Goal: Register for event/course

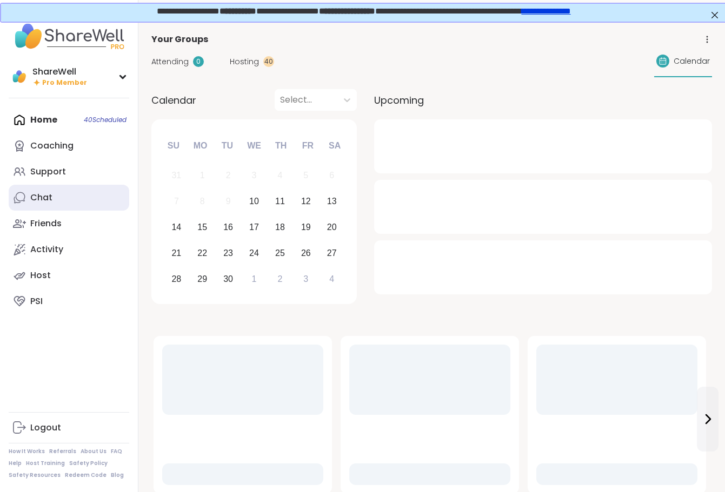
click at [71, 194] on link "Chat" at bounding box center [69, 198] width 121 height 26
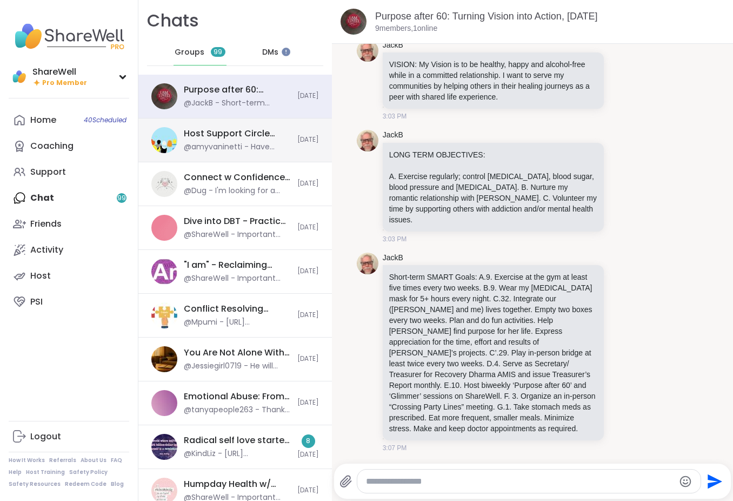
click at [229, 142] on div "@amyvaninetti - Have reported to our team 😔" at bounding box center [237, 147] width 107 height 11
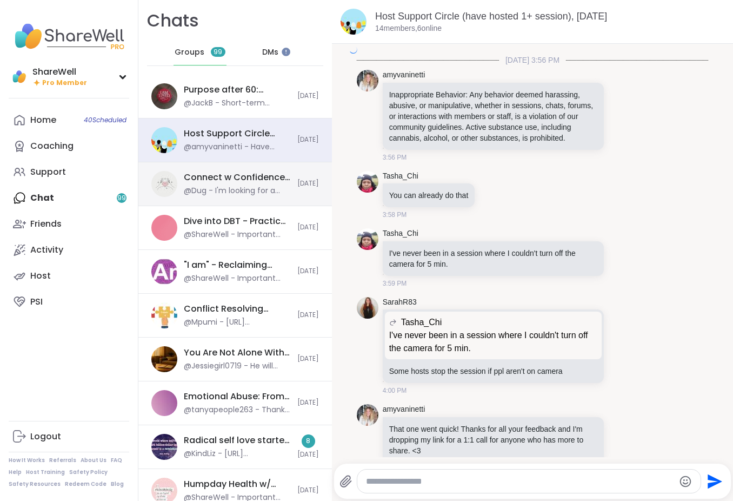
scroll to position [7076, 0]
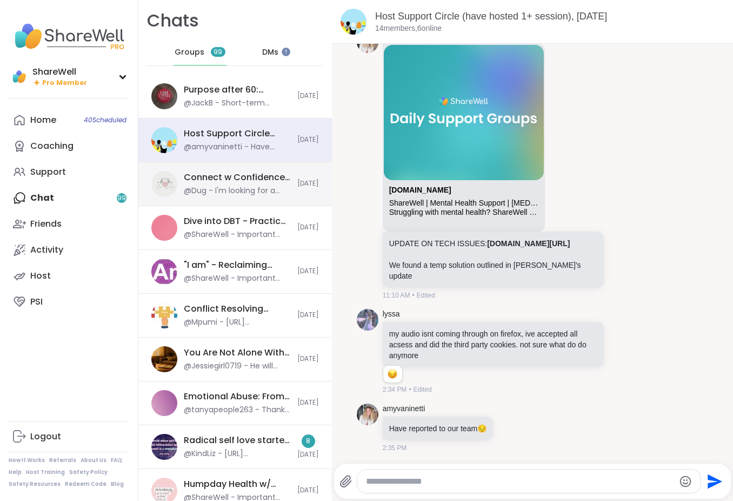
click at [238, 188] on div "@Dug - I'm looking for a woman with genuine burning desire who will fit in my f…" at bounding box center [237, 190] width 107 height 11
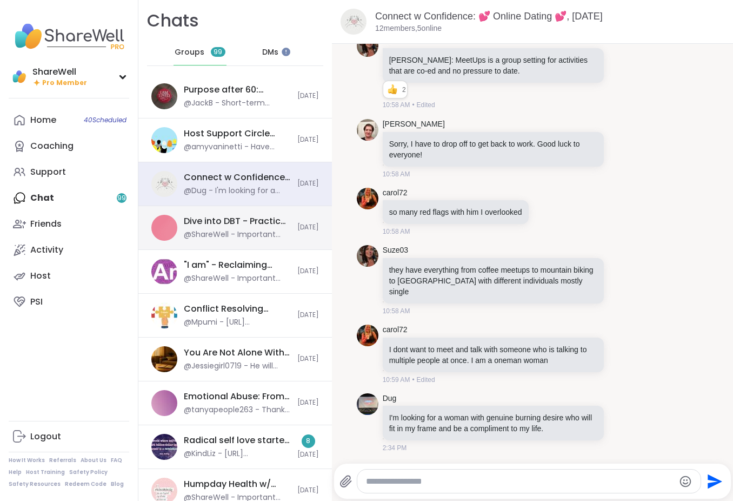
scroll to position [2827, 0]
click at [239, 225] on div "Dive into DBT - Practice & Reflect, [DATE]" at bounding box center [237, 221] width 107 height 12
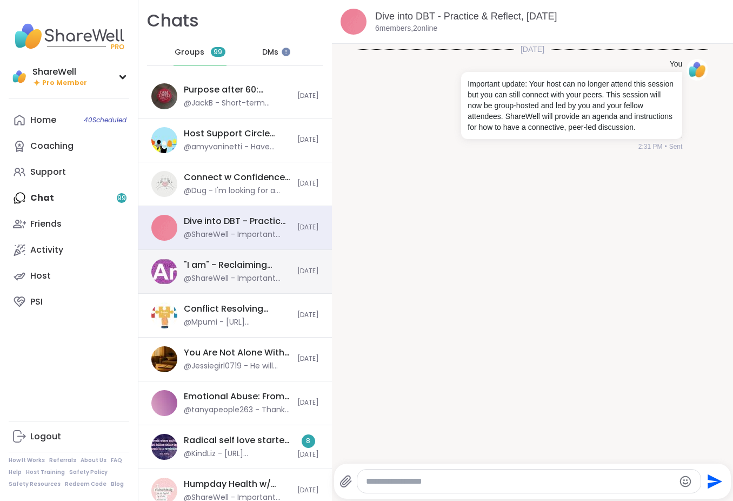
click at [241, 277] on div "@ShareWell - Important update: Your host can no longer attend this session but …" at bounding box center [237, 278] width 107 height 11
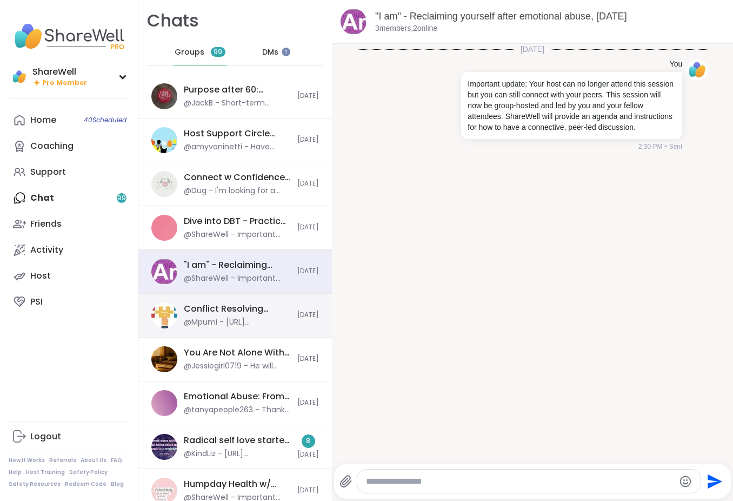
click at [234, 321] on div "@Mpumi - [URL][DOMAIN_NAME]" at bounding box center [237, 322] width 107 height 11
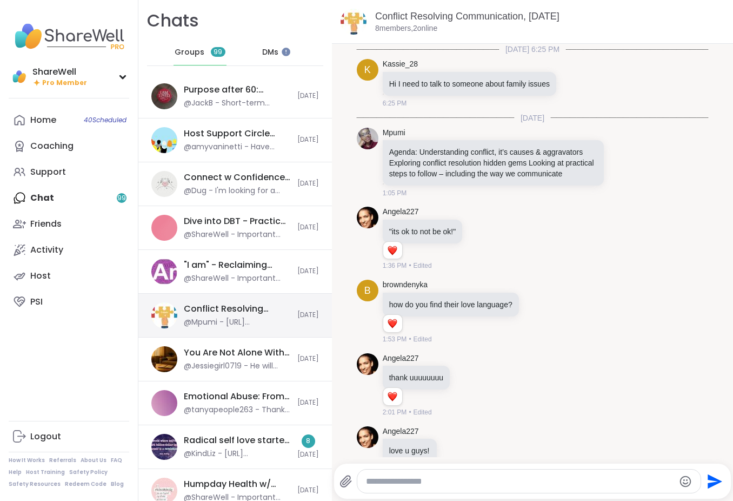
scroll to position [1684, 0]
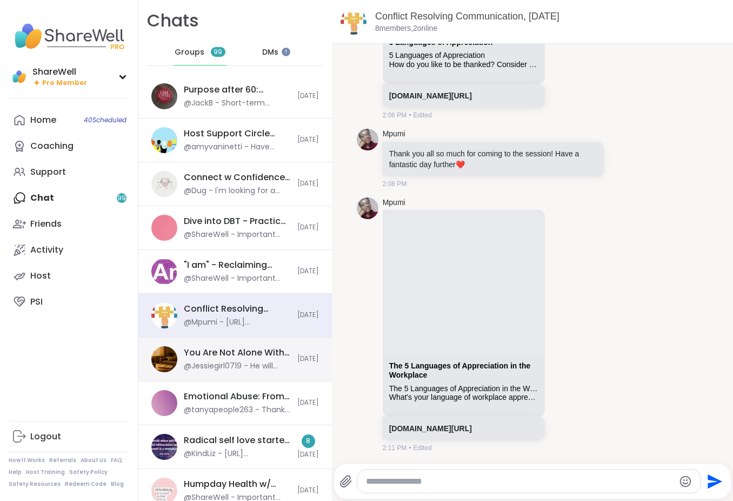
click at [257, 367] on div "@Jessiegirl0719 - He will never be forgotten. He died saving my life" at bounding box center [237, 366] width 107 height 11
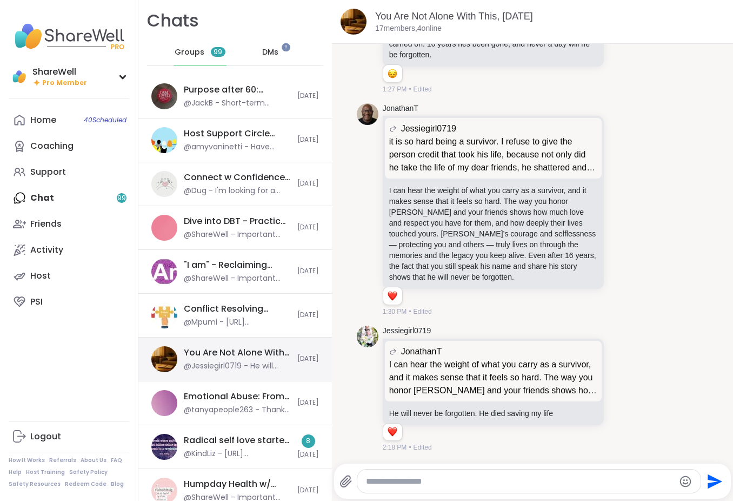
scroll to position [20, 0]
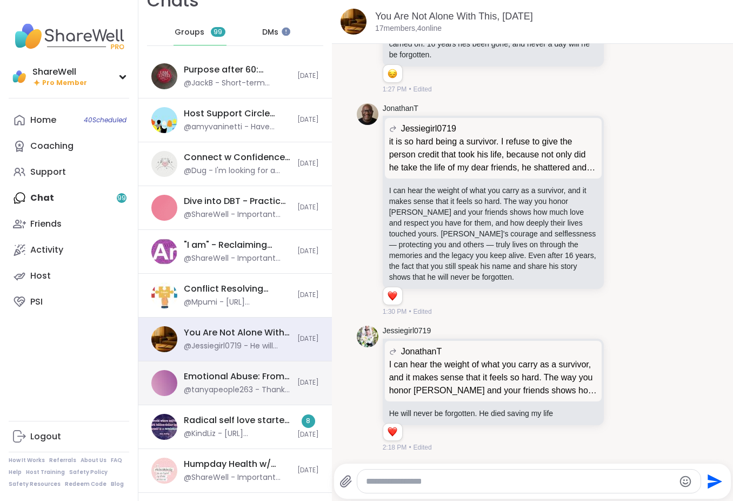
click at [222, 387] on div "@tanyapeople263 - Thank you [DEMOGRAPHIC_DATA] & gentleman for sharing have a g…" at bounding box center [237, 389] width 107 height 11
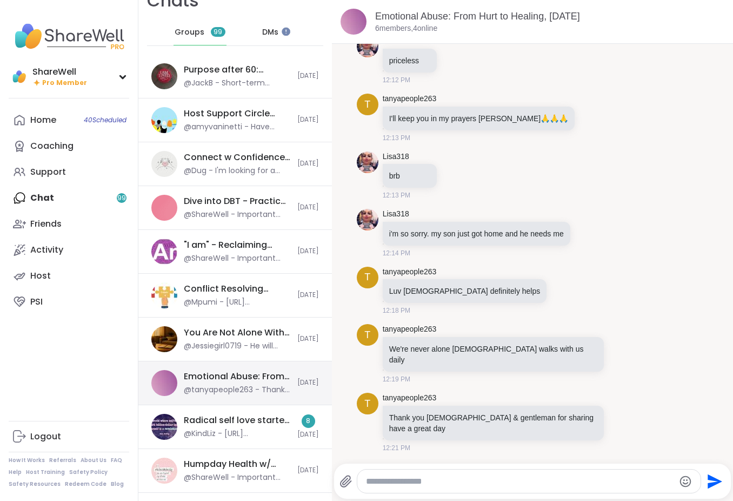
scroll to position [1271, 0]
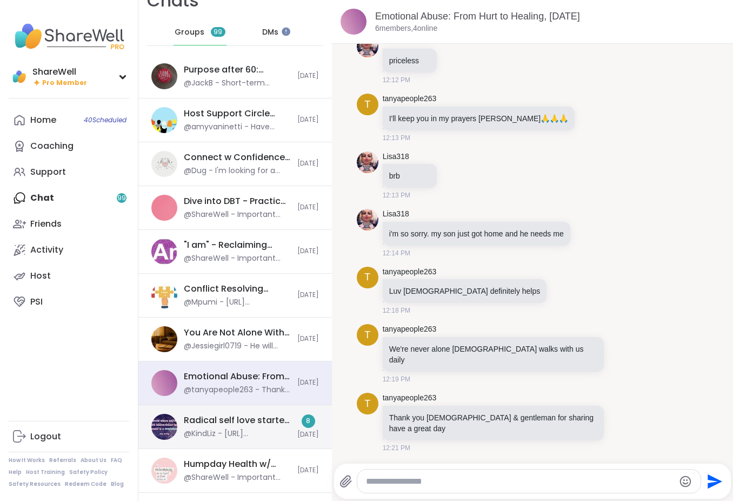
click at [237, 420] on div "Radical self love starter, [DATE]" at bounding box center [237, 420] width 107 height 12
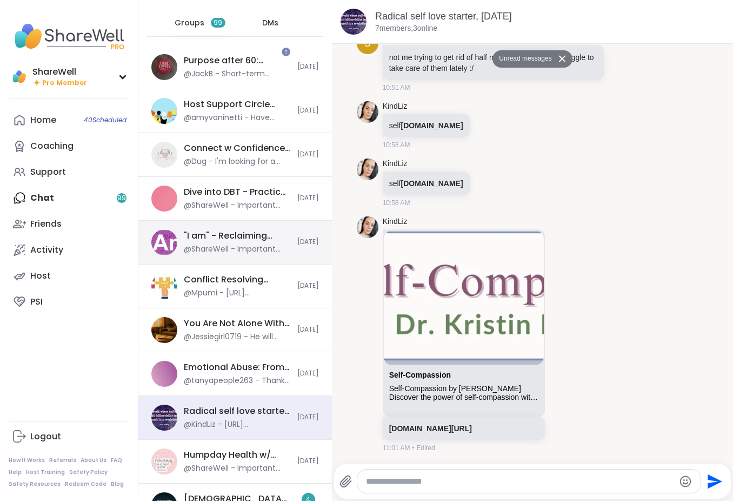
scroll to position [0, 0]
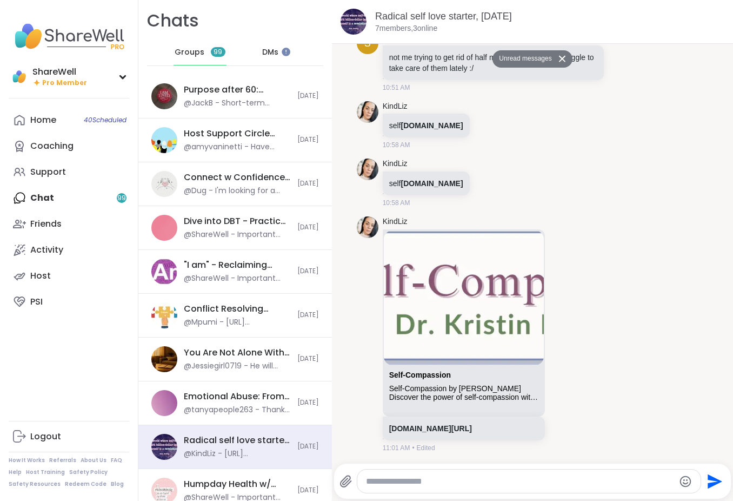
click at [244, 51] on div "DMs" at bounding box center [270, 52] width 53 height 26
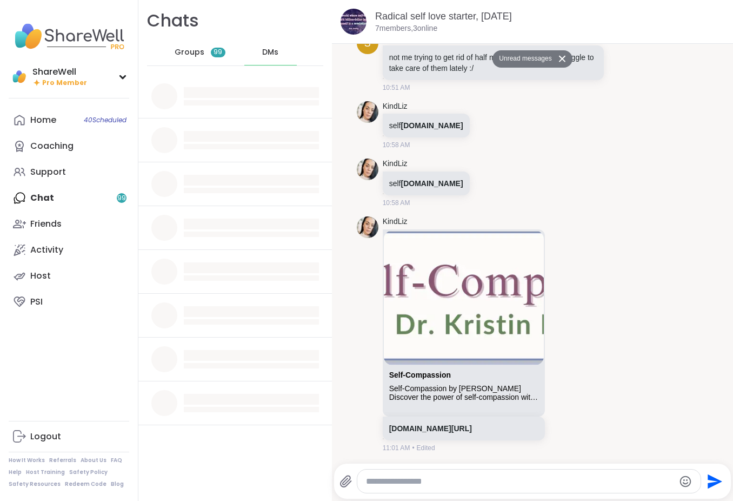
click at [197, 55] on span "Groups" at bounding box center [190, 52] width 30 height 11
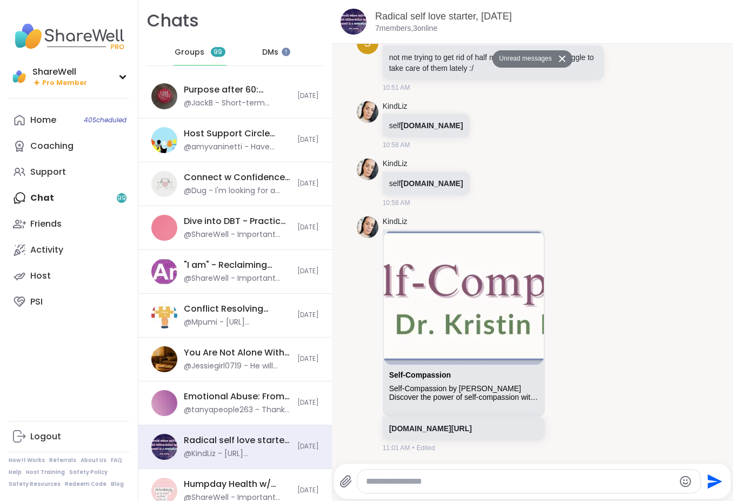
click at [558, 56] on icon at bounding box center [562, 58] width 8 height 7
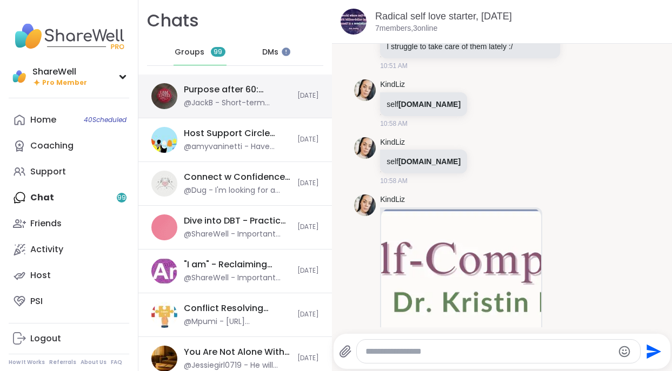
click at [245, 104] on div "@JackB - Short-term SMART Goals: A.9. Exercise at the gym at least five times e…" at bounding box center [237, 103] width 107 height 11
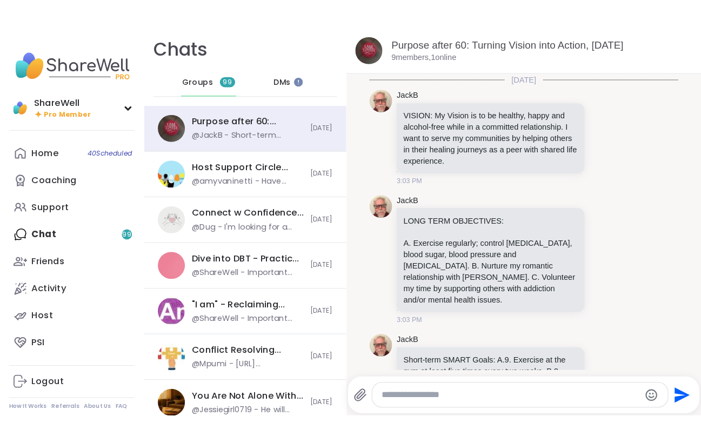
scroll to position [235, 0]
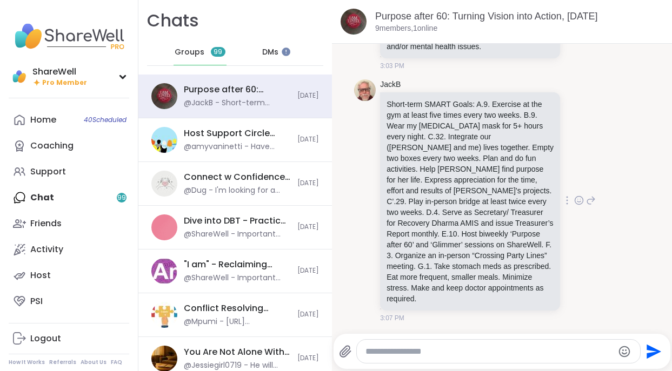
click at [559, 234] on div "JackB Short-term SMART Goals: A.9. Exercise at the gym at least five times ever…" at bounding box center [488, 201] width 216 height 244
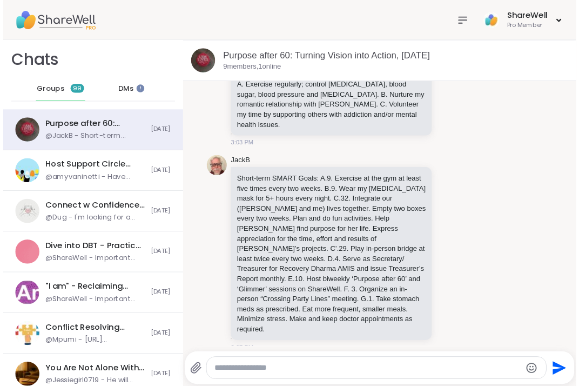
scroll to position [163, 0]
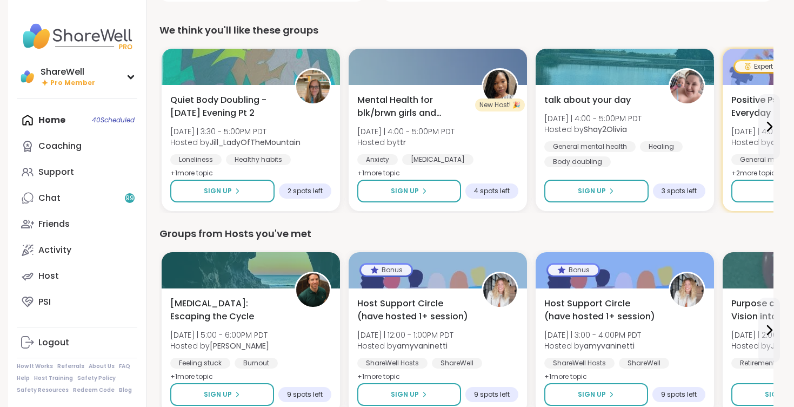
scroll to position [356, 0]
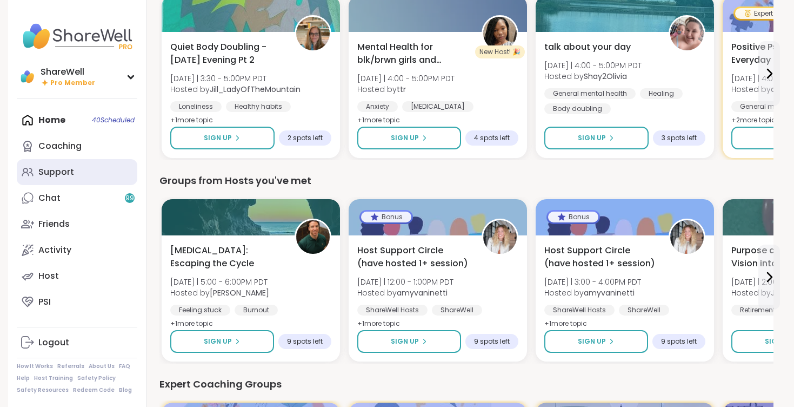
click at [62, 168] on div "Support" at bounding box center [56, 172] width 36 height 12
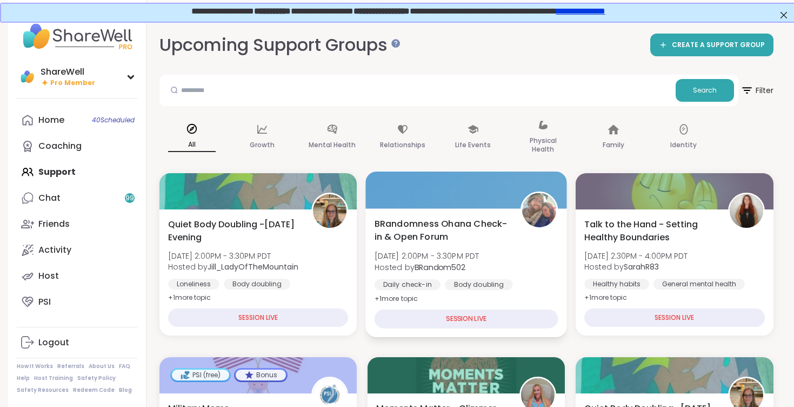
click at [468, 189] on div at bounding box center [466, 189] width 202 height 37
click at [467, 213] on div "BRandomness Ohana Check-in & Open Forum Wed, Sep 10 | 2:00PM - 3:30PM PDT Hoste…" at bounding box center [466, 272] width 202 height 129
click at [469, 209] on div "BRandomness Ohana Check-in & Open Forum Wed, Sep 10 | 2:00PM - 3:30PM PDT Hoste…" at bounding box center [466, 272] width 202 height 129
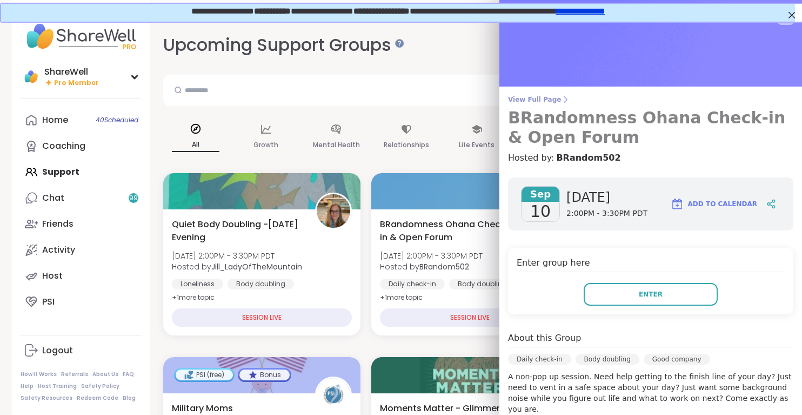
click at [526, 96] on span "View Full Page" at bounding box center [650, 99] width 285 height 9
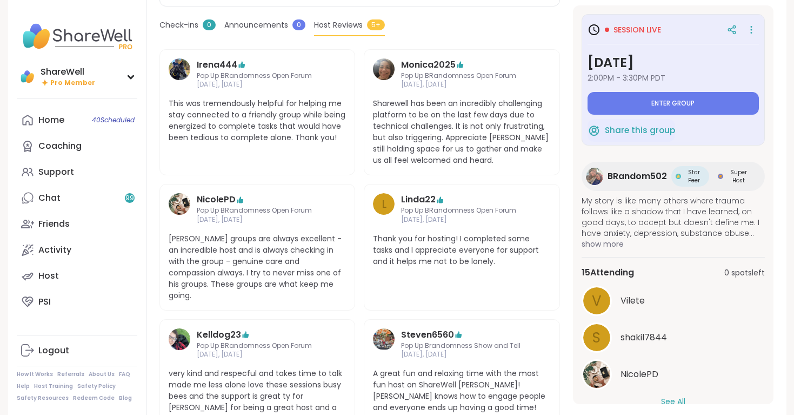
scroll to position [337, 0]
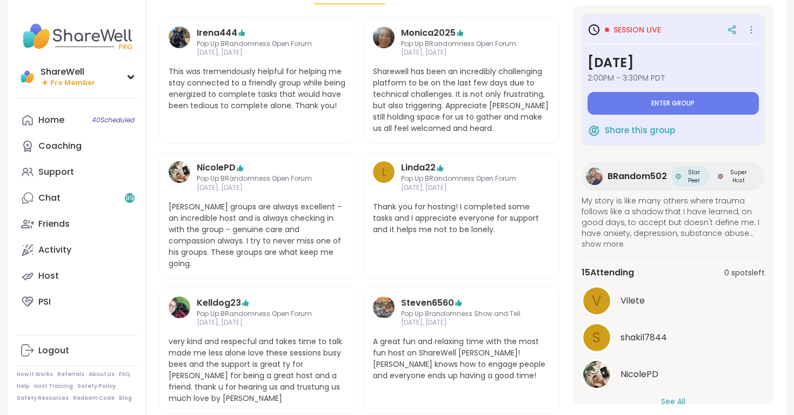
click at [341, 37] on div "Daily check-in | Body doubling | Good company BRandomness Ohana Check-in & Open…" at bounding box center [359, 115] width 401 height 596
click at [348, 36] on div "Daily check-in | Body doubling | Good company BRandomness Ohana Check-in & Open…" at bounding box center [359, 115] width 401 height 596
